Goal: Transaction & Acquisition: Purchase product/service

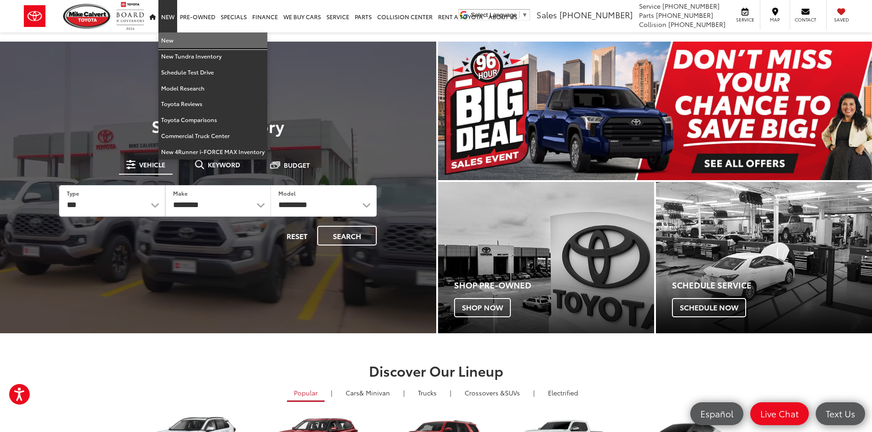
click at [170, 42] on link "New" at bounding box center [212, 40] width 109 height 16
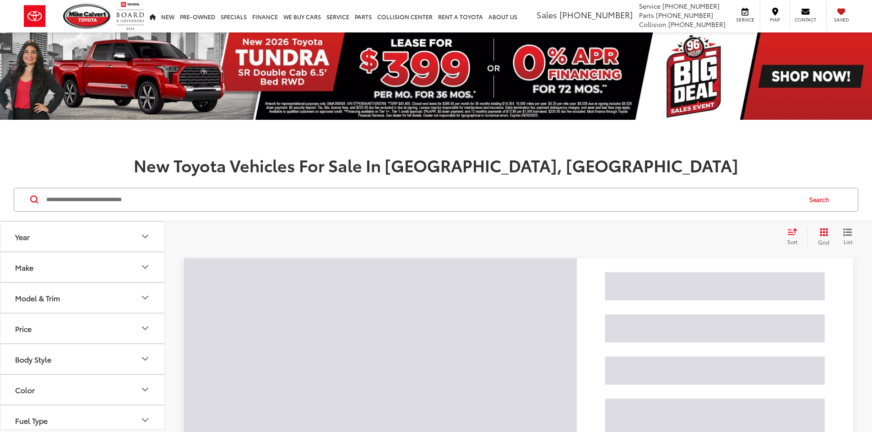
click at [59, 294] on div "Model & Trim" at bounding box center [37, 298] width 45 height 9
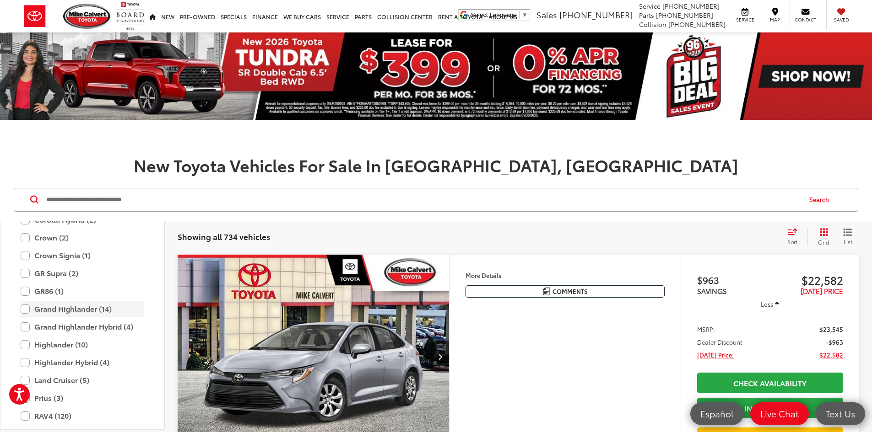
scroll to position [361, 0]
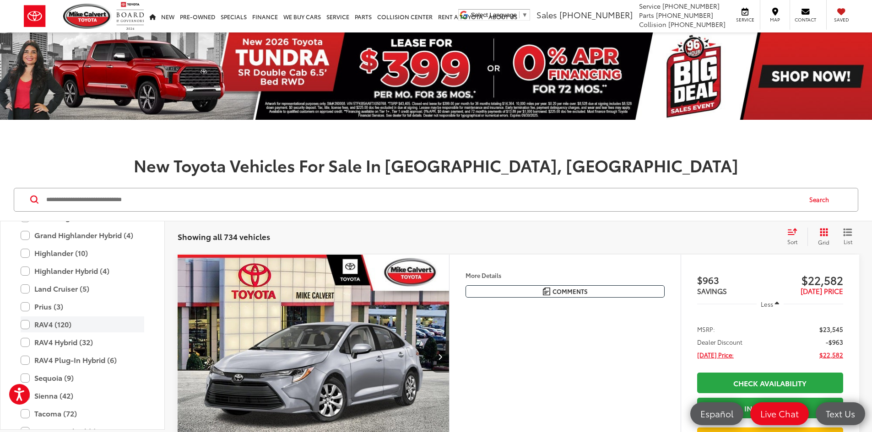
click at [54, 326] on label "RAV4 (120)" at bounding box center [83, 325] width 124 height 16
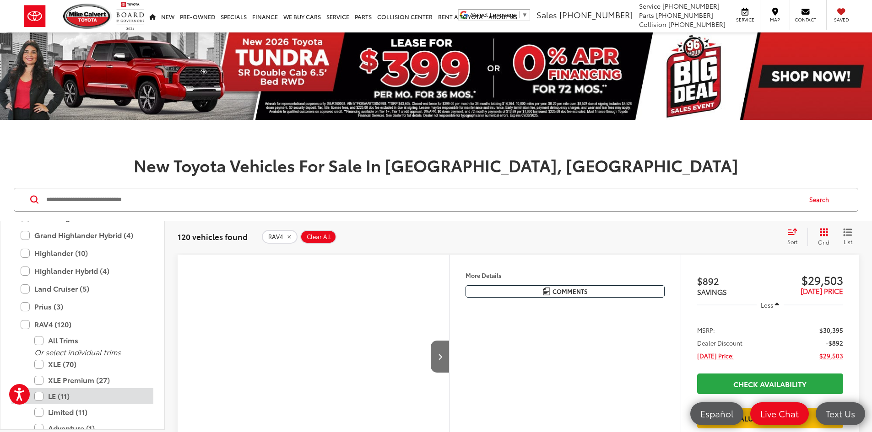
click at [60, 396] on label "LE (11)" at bounding box center [89, 396] width 110 height 16
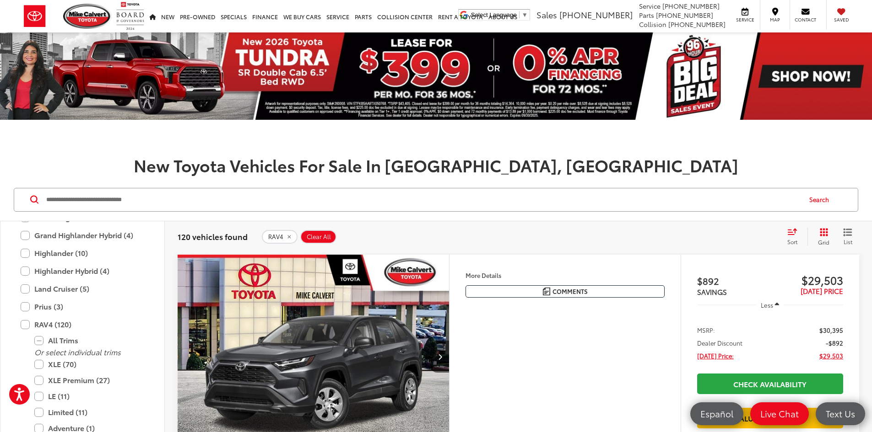
scroll to position [92, 0]
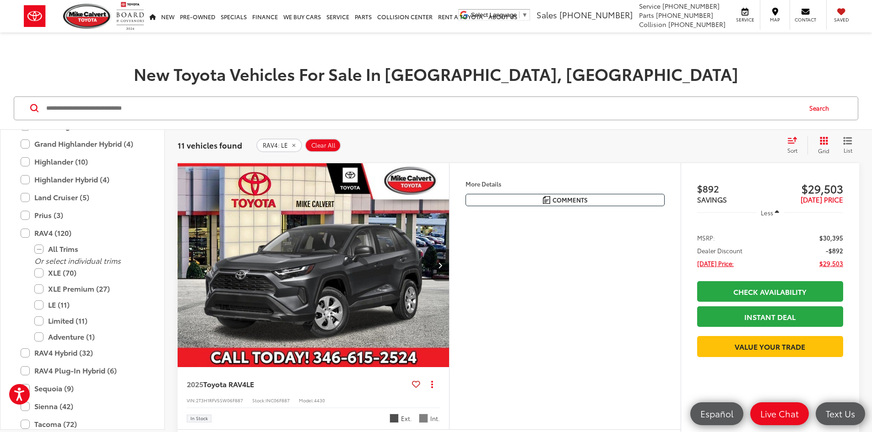
click at [336, 301] on img "2025 Toyota RAV4 LE 0" at bounding box center [313, 265] width 273 height 205
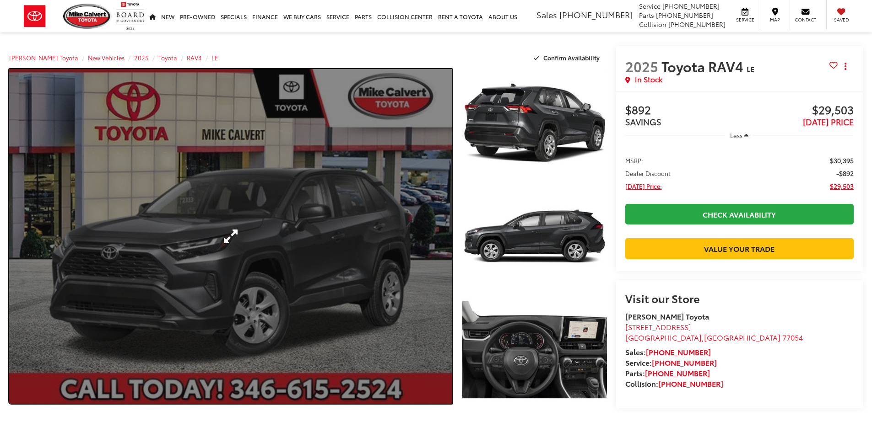
click at [405, 238] on link "Expand Photo 0" at bounding box center [230, 236] width 443 height 335
